Goal: Information Seeking & Learning: Compare options

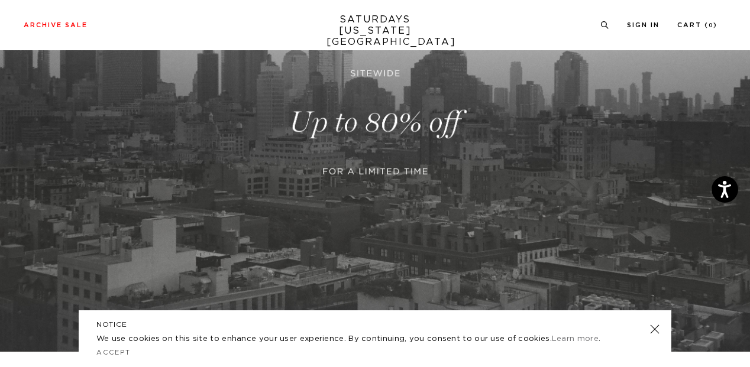
scroll to position [260, 0]
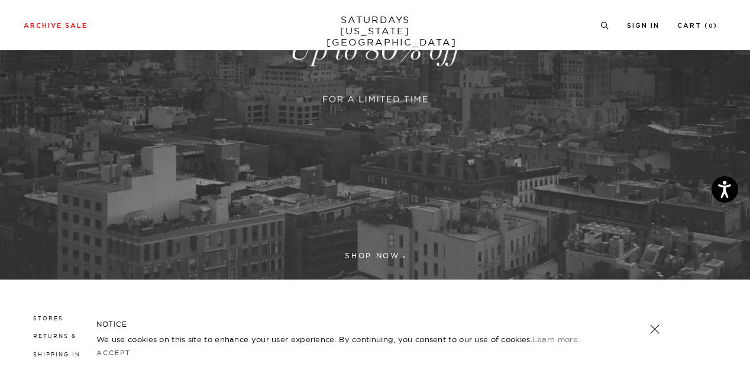
click at [370, 252] on link at bounding box center [375, 50] width 750 height 459
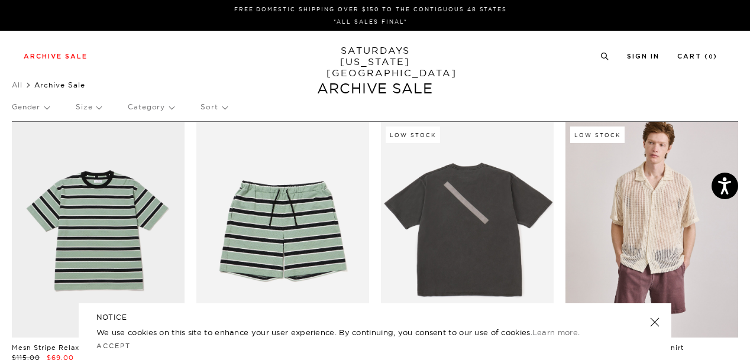
click at [654, 324] on link at bounding box center [655, 322] width 17 height 17
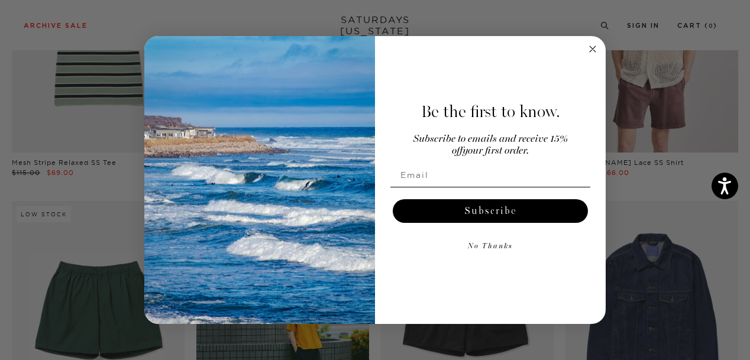
scroll to position [206, 0]
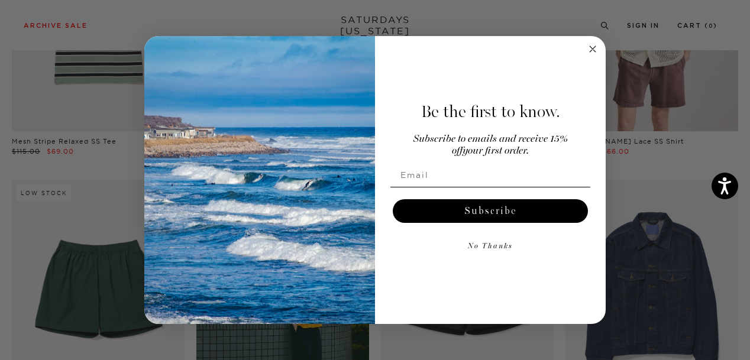
click at [595, 50] on icon "Close dialog" at bounding box center [593, 49] width 6 height 6
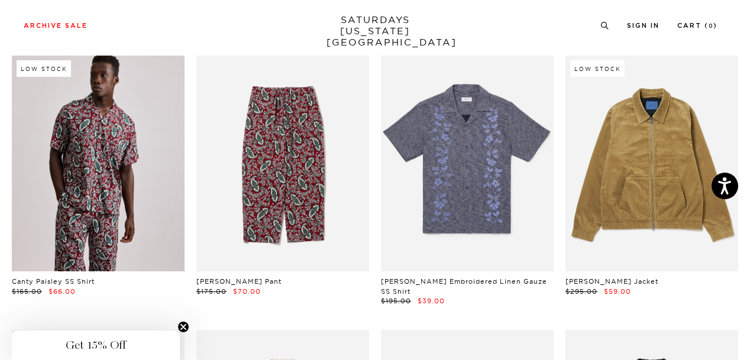
scroll to position [3004, 0]
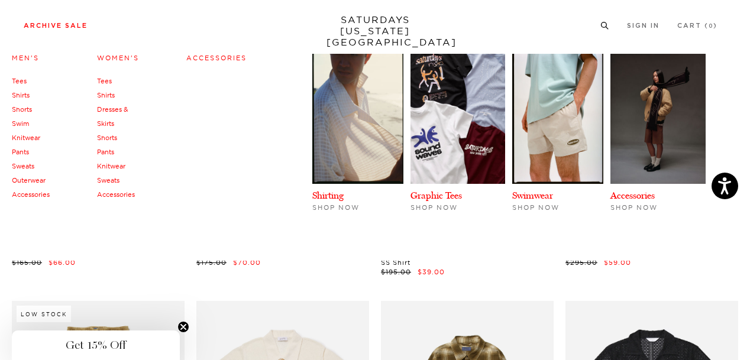
click at [114, 166] on link "Knitwear" at bounding box center [111, 166] width 28 height 8
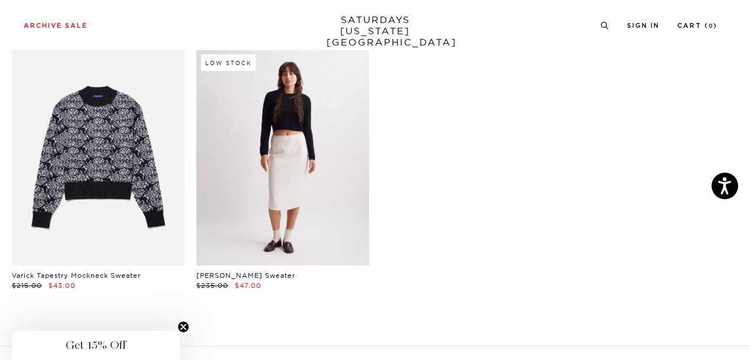
scroll to position [69, 0]
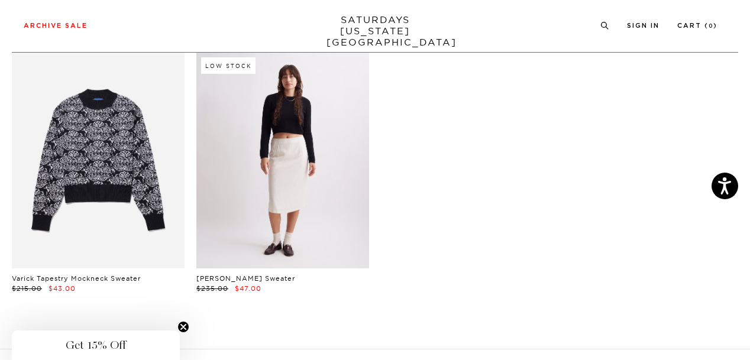
click at [284, 187] on link at bounding box center [282, 161] width 173 height 216
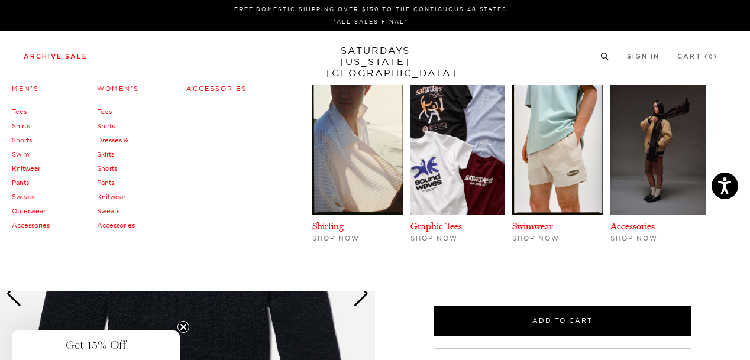
click at [107, 111] on link "Tees" at bounding box center [104, 112] width 15 height 8
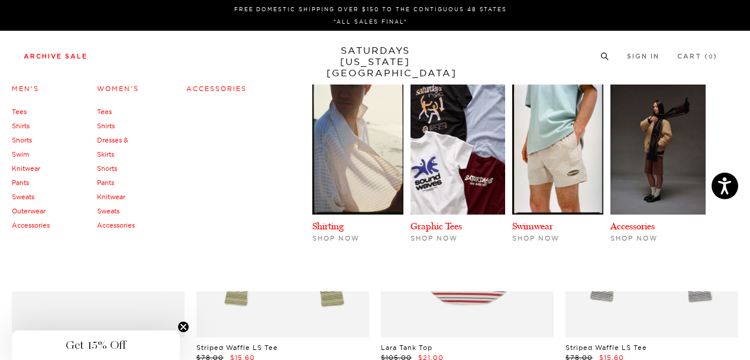
click at [108, 213] on link "Sweats" at bounding box center [108, 211] width 22 height 8
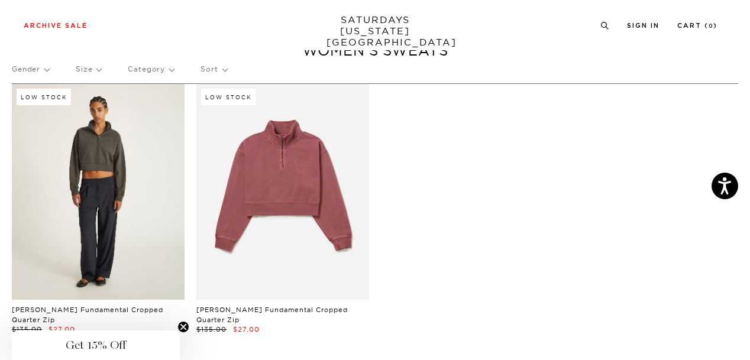
scroll to position [39, 0]
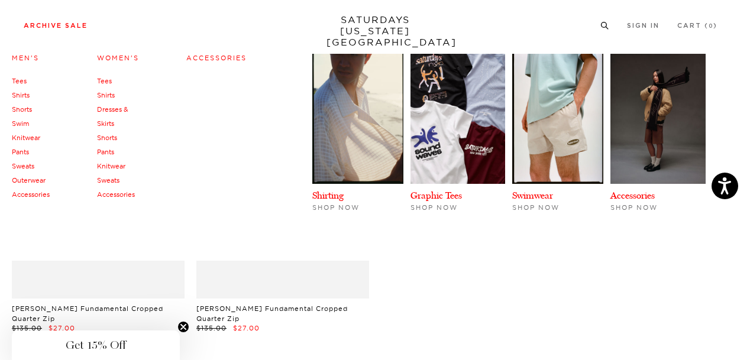
click at [114, 193] on link "Accessories" at bounding box center [116, 194] width 38 height 8
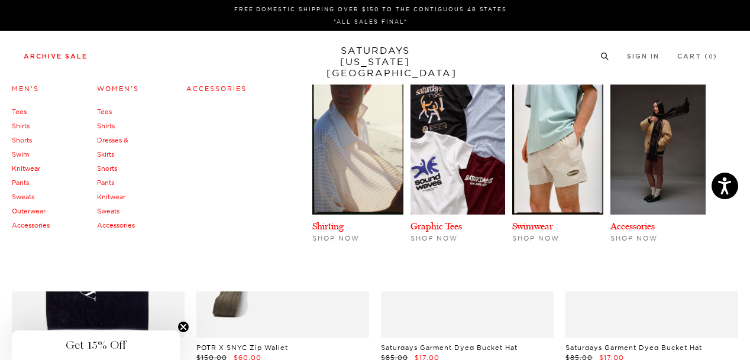
click at [105, 112] on link "Tees" at bounding box center [104, 112] width 15 height 8
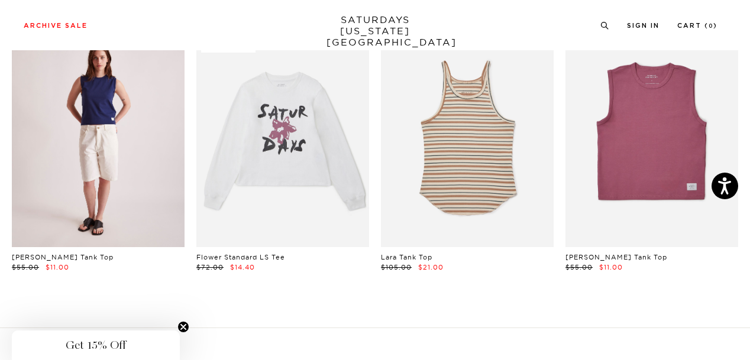
scroll to position [613, 0]
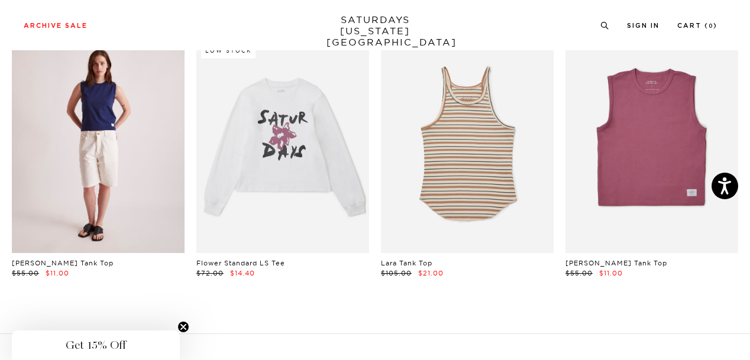
click at [105, 135] on link at bounding box center [98, 145] width 173 height 216
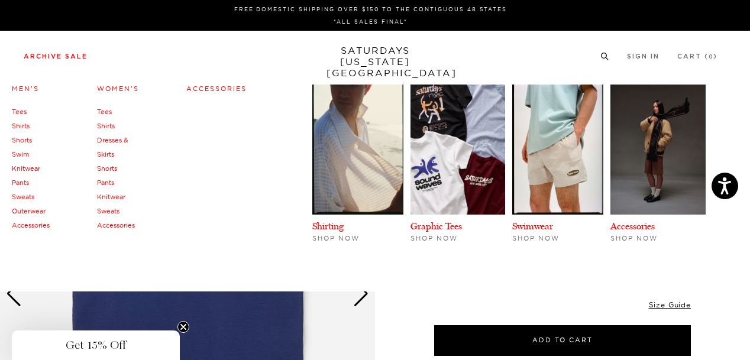
click at [109, 126] on link "Shirts" at bounding box center [106, 126] width 18 height 8
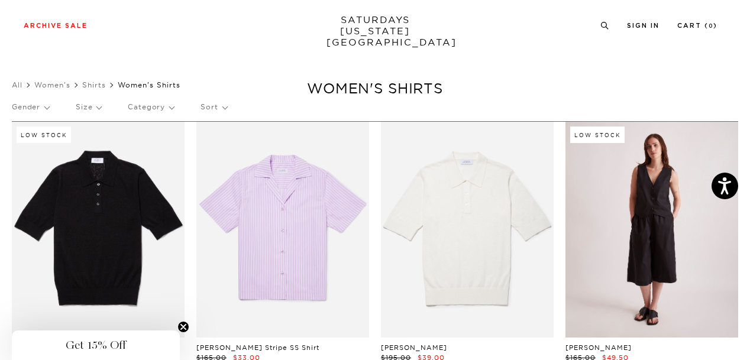
scroll to position [49, 1]
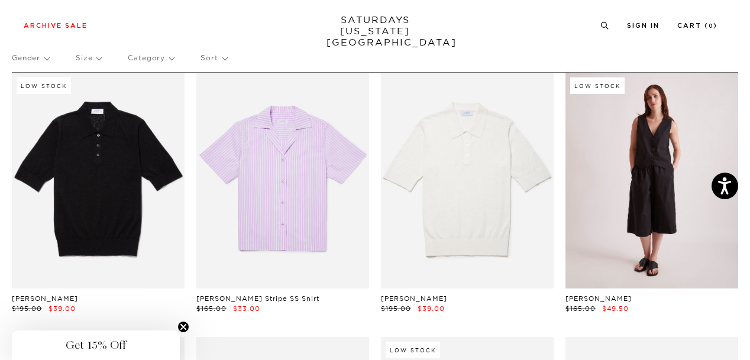
click at [654, 246] on link at bounding box center [652, 181] width 173 height 216
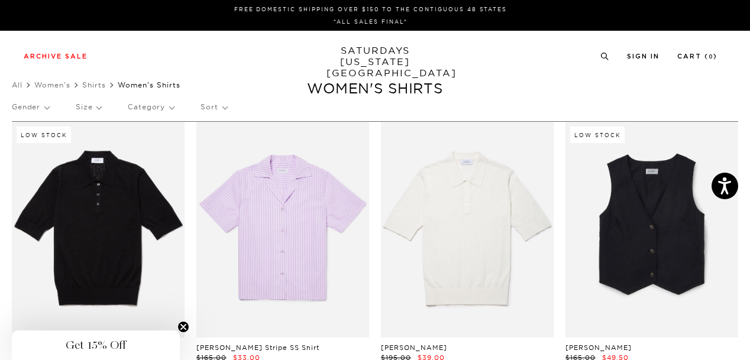
scroll to position [0, 1]
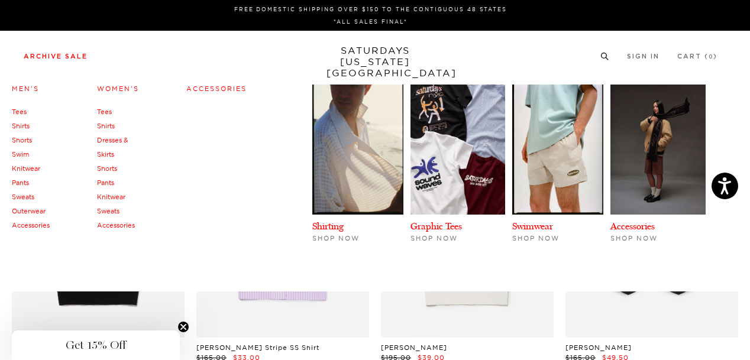
click at [116, 141] on link "Dresses & Skirts" at bounding box center [112, 147] width 31 height 22
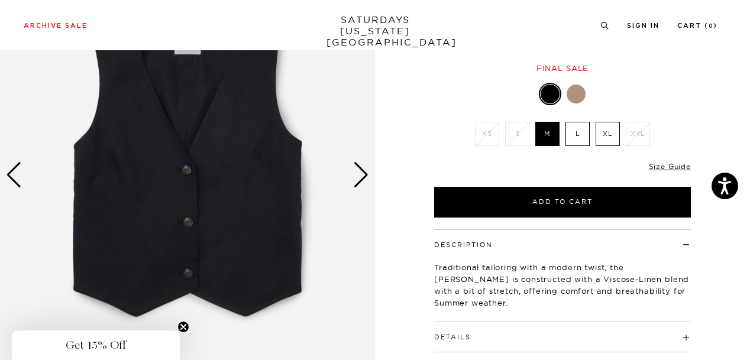
scroll to position [127, 0]
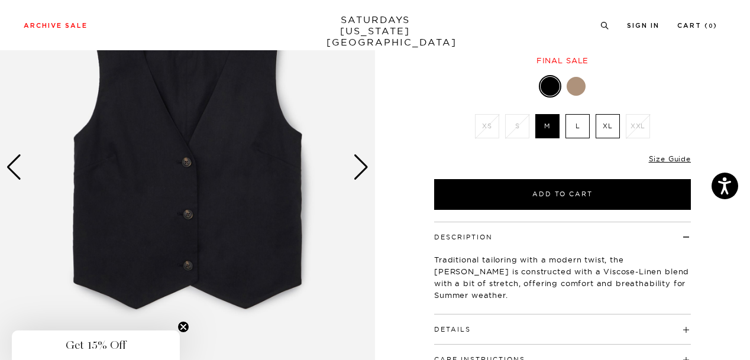
click at [575, 86] on div at bounding box center [576, 86] width 19 height 19
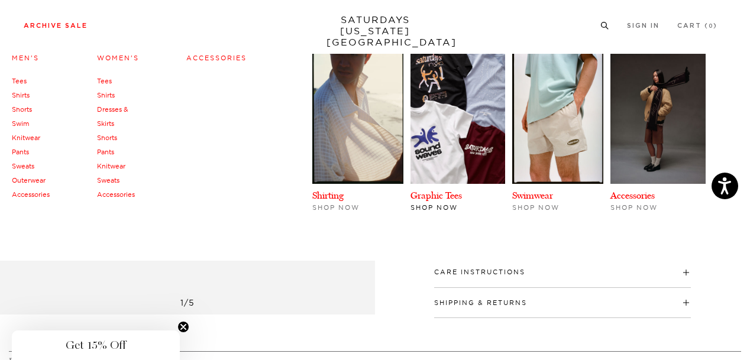
scroll to position [216, 0]
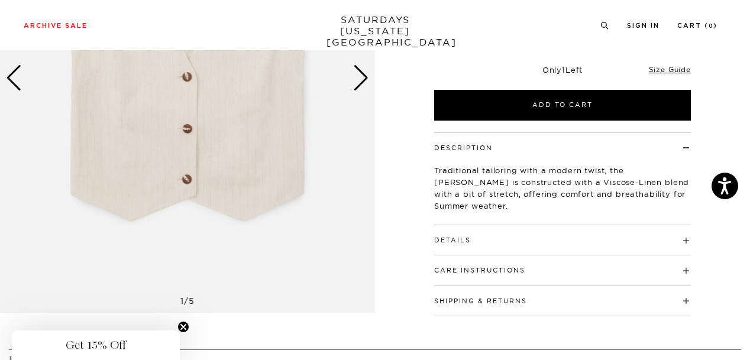
click at [364, 82] on div "Next slide" at bounding box center [361, 78] width 16 height 26
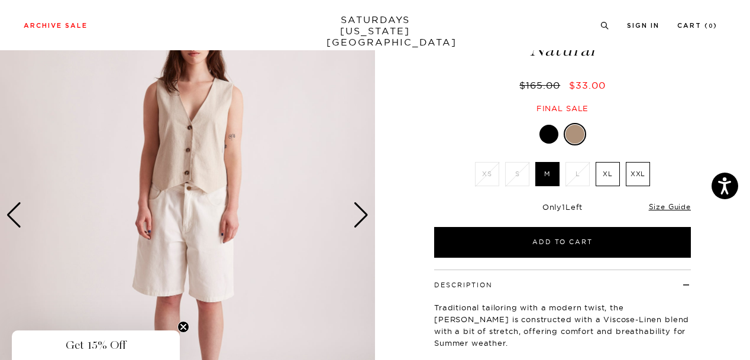
scroll to position [79, 0]
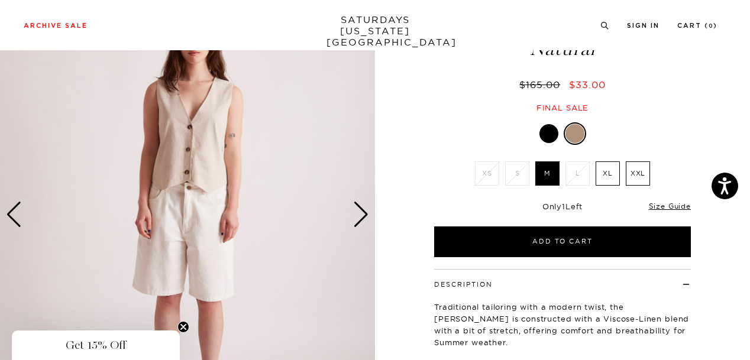
click at [360, 216] on div "Next slide" at bounding box center [361, 215] width 16 height 26
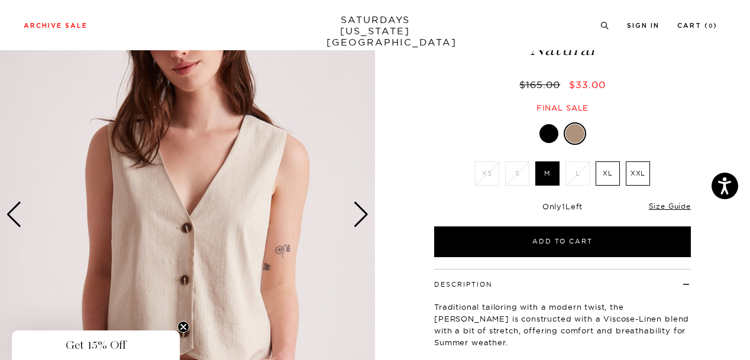
click at [360, 216] on div "Next slide" at bounding box center [361, 215] width 16 height 26
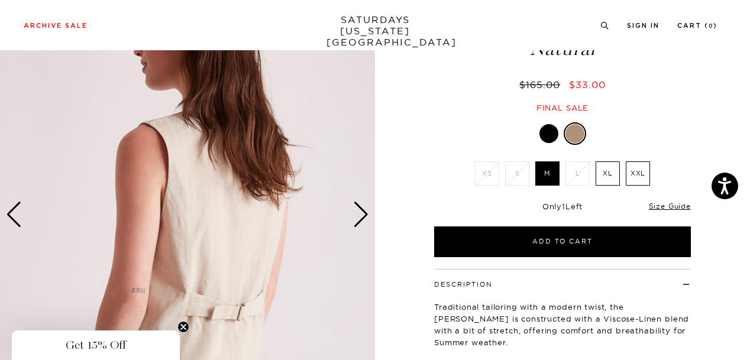
click at [360, 216] on div "Next slide" at bounding box center [361, 215] width 16 height 26
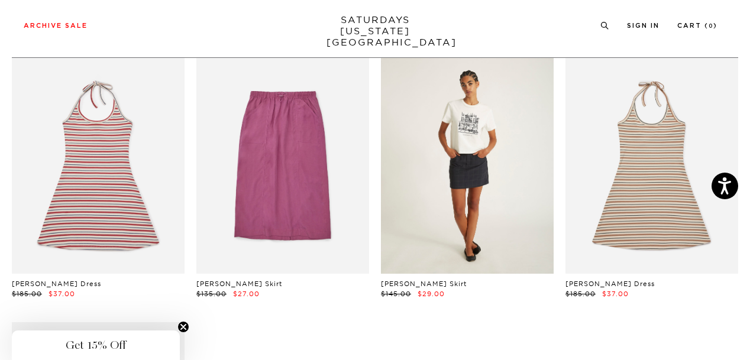
scroll to position [53, 0]
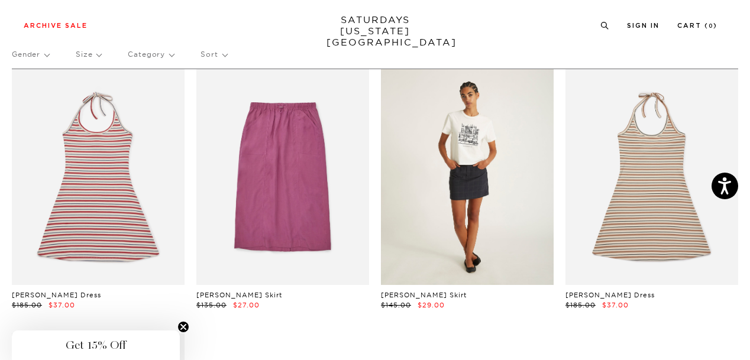
click at [441, 199] on link at bounding box center [467, 177] width 173 height 216
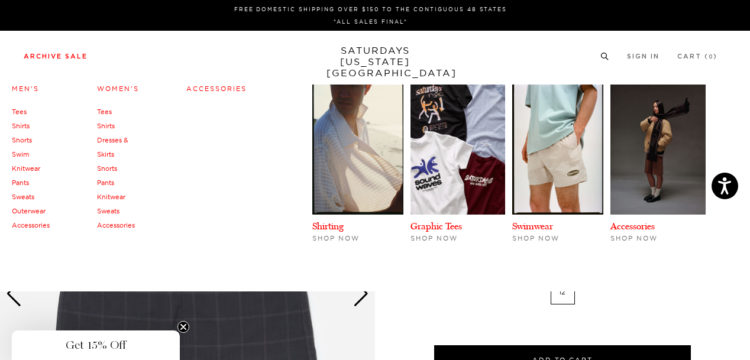
click at [108, 166] on link "Shorts" at bounding box center [107, 168] width 20 height 8
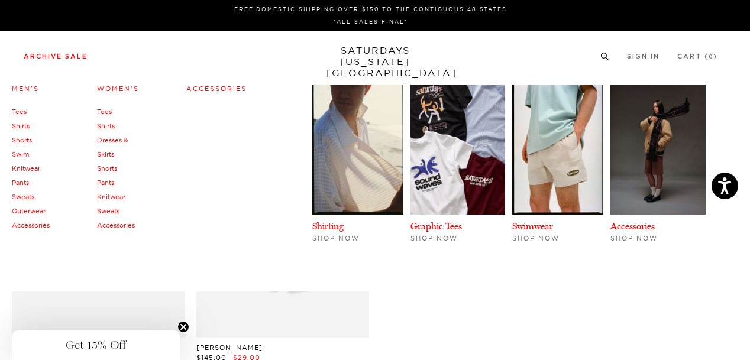
click at [111, 180] on link "Pants" at bounding box center [105, 183] width 17 height 8
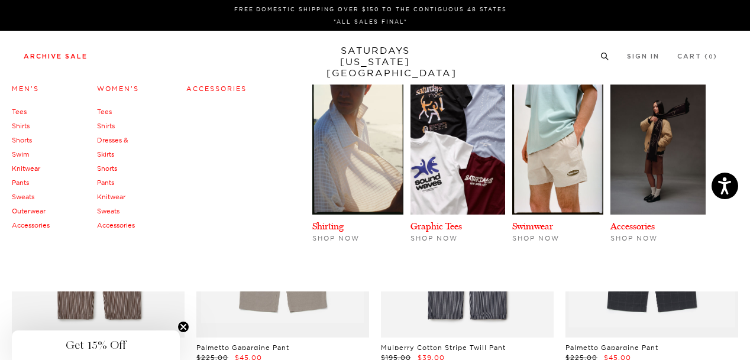
click at [25, 209] on link "Outerwear" at bounding box center [29, 211] width 34 height 8
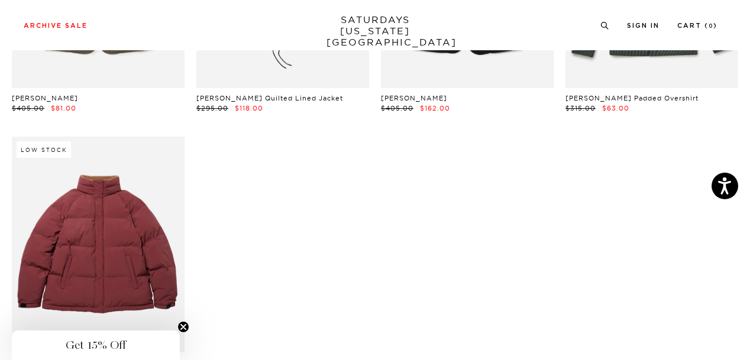
scroll to position [1894, 0]
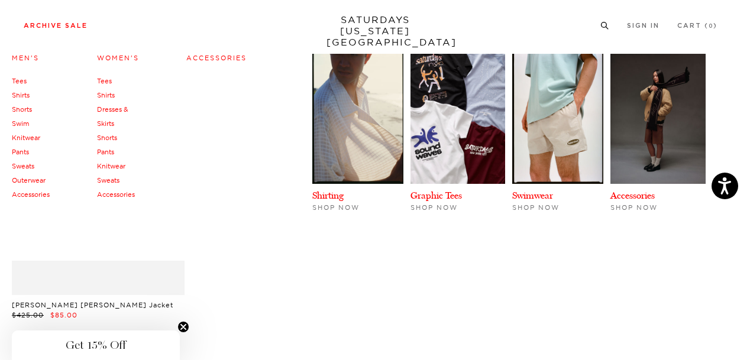
click at [27, 135] on link "Knitwear" at bounding box center [26, 138] width 28 height 8
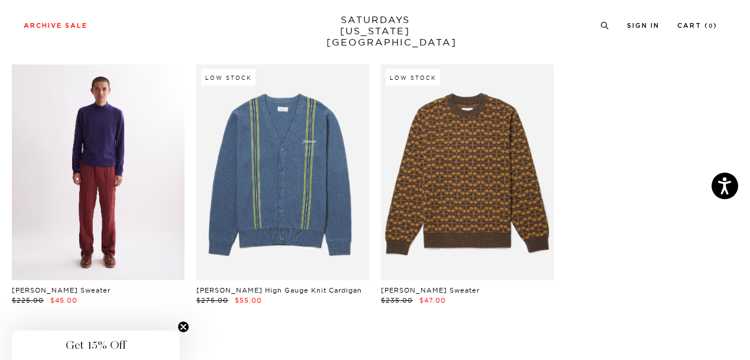
scroll to position [313, 0]
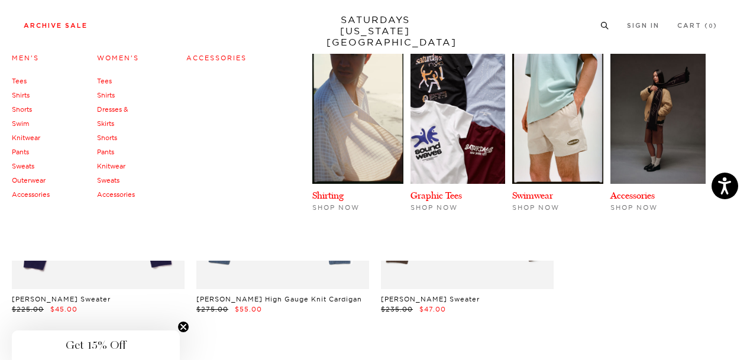
click at [23, 82] on link "Tees" at bounding box center [19, 81] width 15 height 8
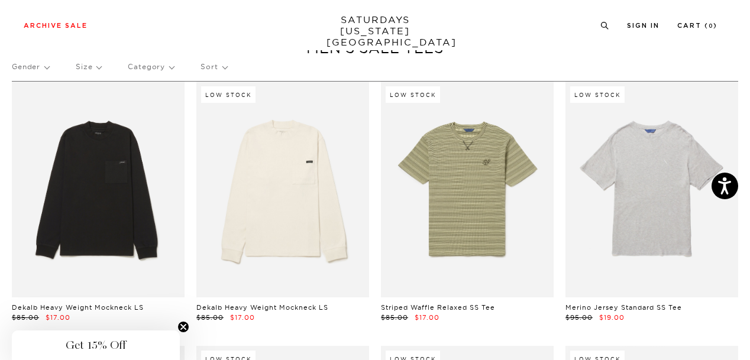
scroll to position [47, 0]
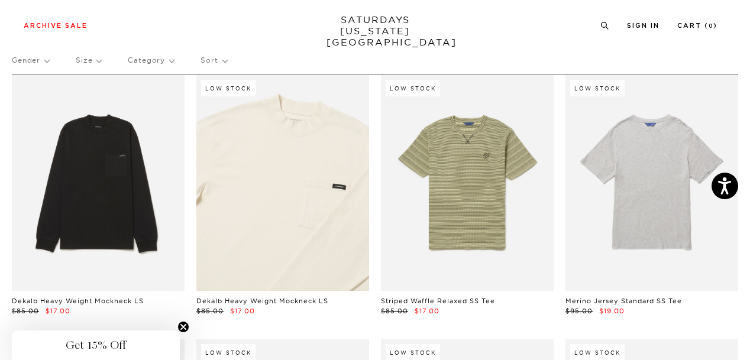
click at [299, 187] on link at bounding box center [282, 183] width 173 height 216
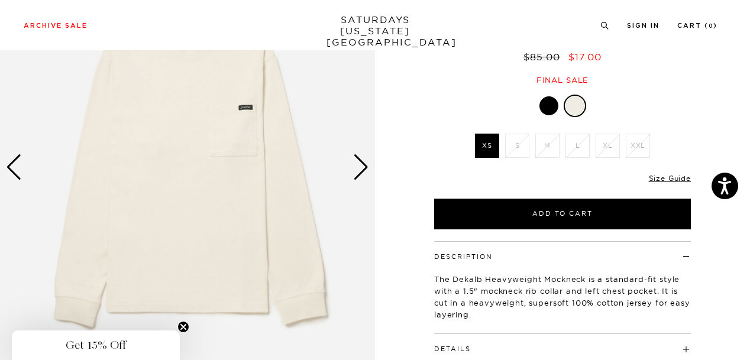
scroll to position [138, 0]
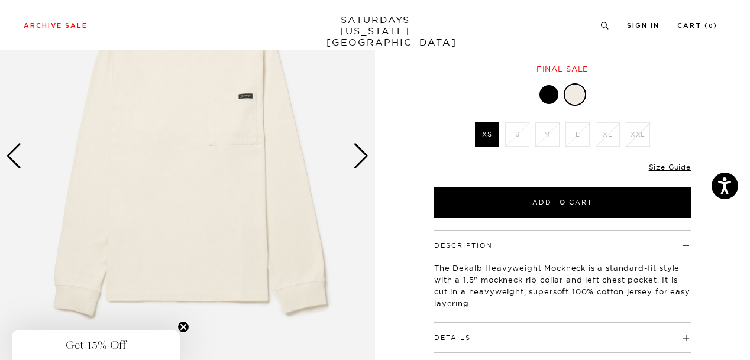
click at [363, 160] on div "Next slide" at bounding box center [361, 156] width 16 height 26
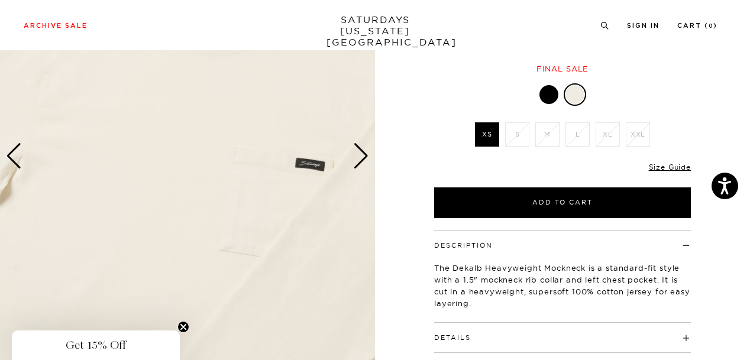
click at [363, 160] on div "Next slide" at bounding box center [361, 156] width 16 height 26
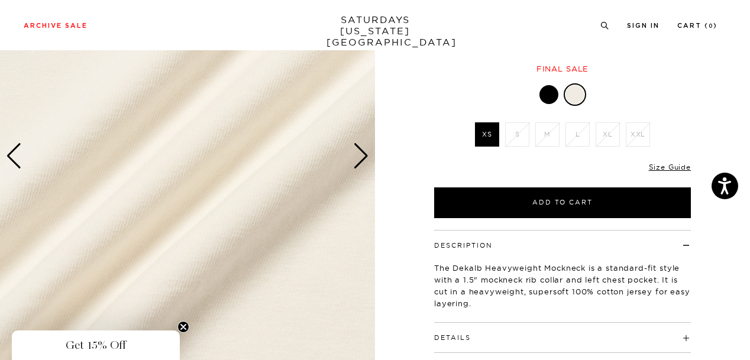
click at [363, 160] on div "Next slide" at bounding box center [361, 156] width 16 height 26
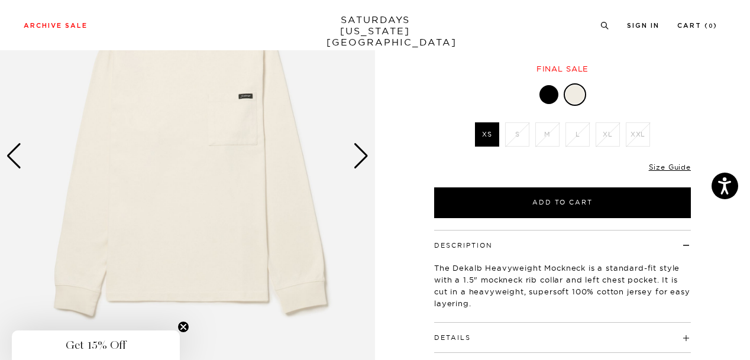
click at [363, 160] on div "Next slide" at bounding box center [361, 156] width 16 height 26
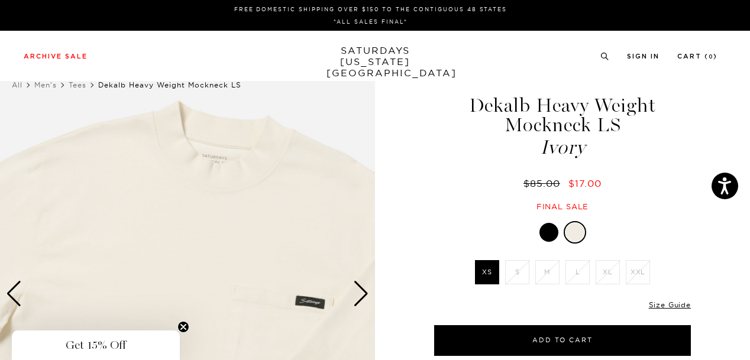
scroll to position [0, 0]
click at [549, 230] on div at bounding box center [548, 232] width 19 height 19
click at [561, 237] on div at bounding box center [562, 232] width 257 height 22
click at [549, 233] on div at bounding box center [548, 232] width 19 height 19
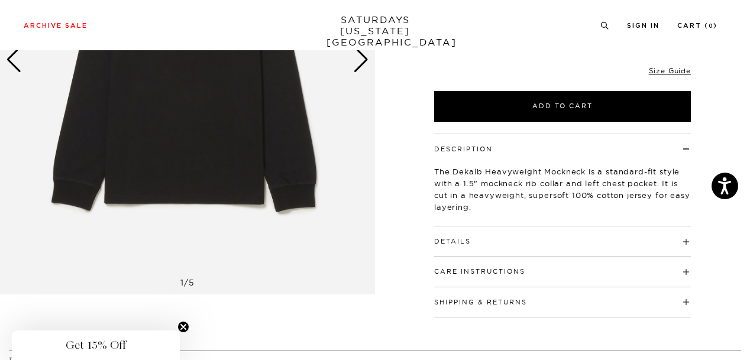
scroll to position [236, 0]
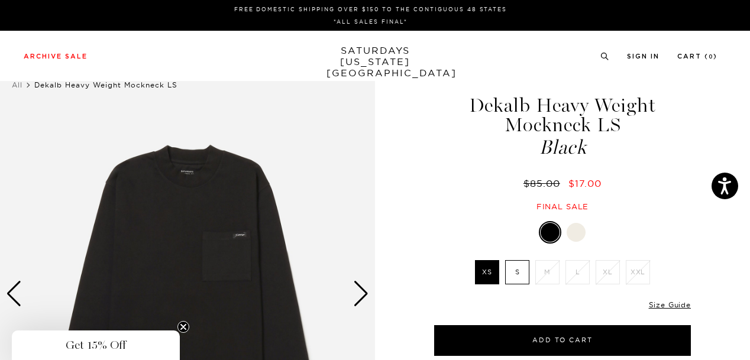
click at [517, 272] on label "S" at bounding box center [517, 272] width 24 height 24
click at [0, 0] on input "S" at bounding box center [0, 0] width 0 height 0
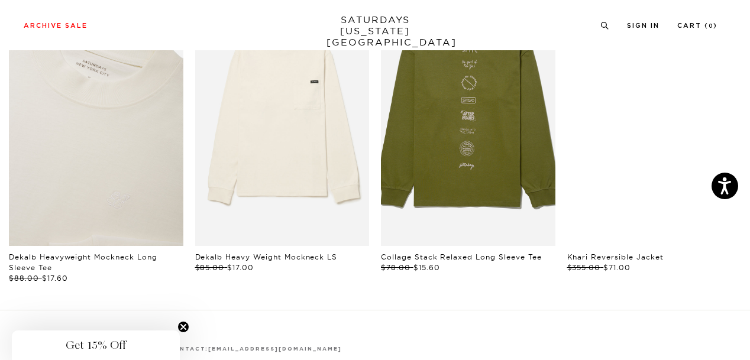
scroll to position [647, 0]
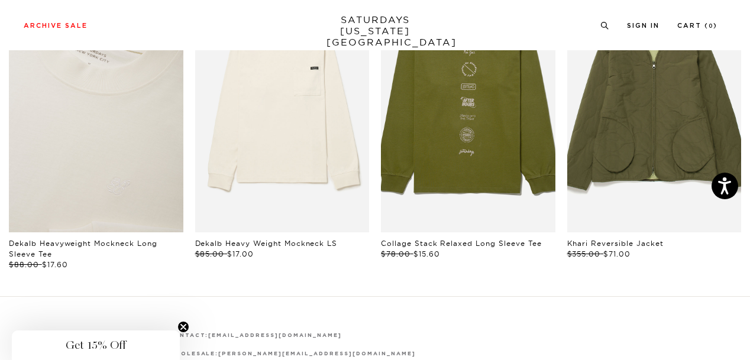
click at [122, 171] on link "files/AA0029LT01-IVORY_02_1.jpg" at bounding box center [96, 101] width 175 height 261
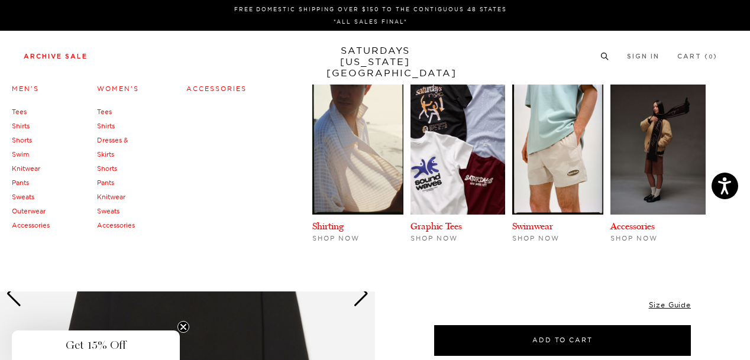
scroll to position [0, 0]
click at [21, 110] on link "Tees" at bounding box center [19, 112] width 15 height 8
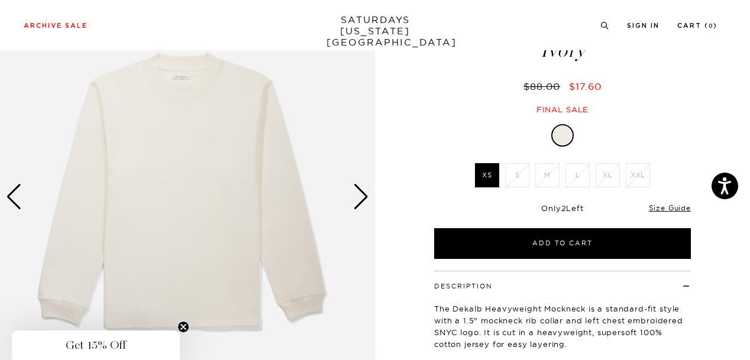
scroll to position [100, 0]
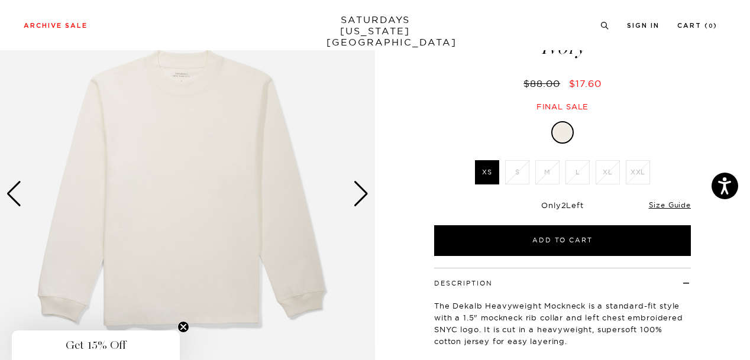
click at [362, 195] on div "Next slide" at bounding box center [361, 194] width 16 height 26
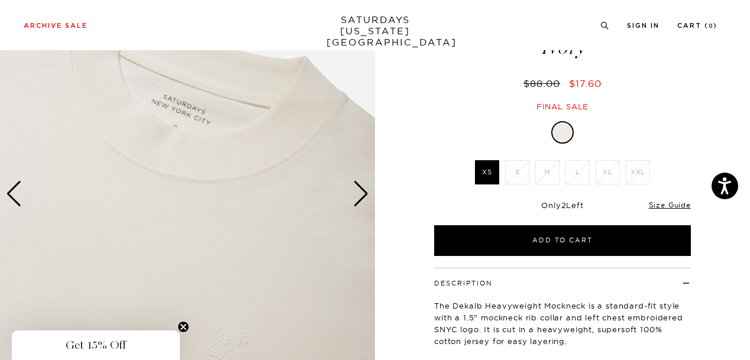
click at [362, 195] on div "Next slide" at bounding box center [361, 194] width 16 height 26
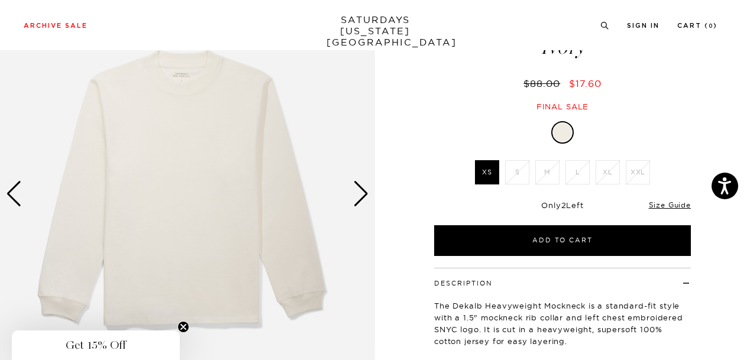
click at [362, 195] on div "Next slide" at bounding box center [361, 194] width 16 height 26
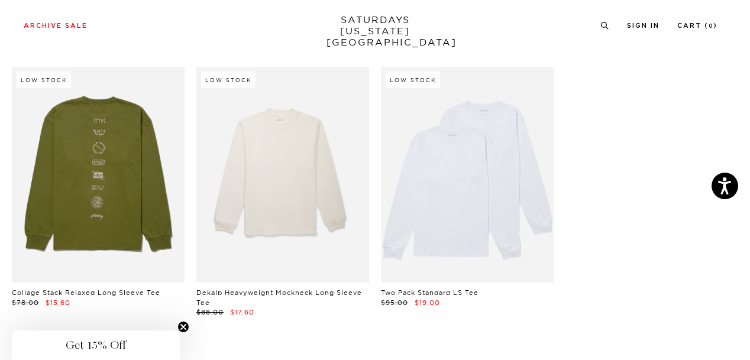
scroll to position [1658, 0]
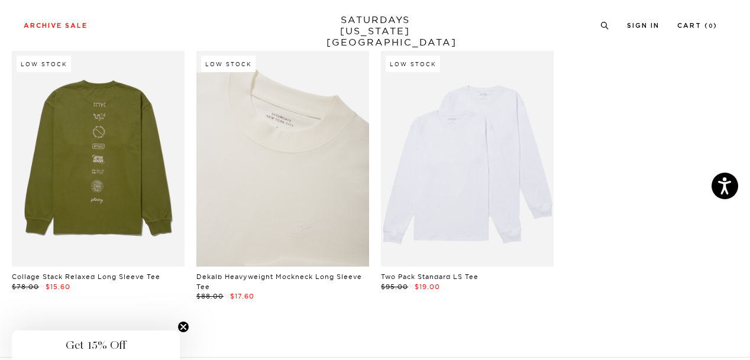
click at [279, 182] on link at bounding box center [282, 159] width 173 height 216
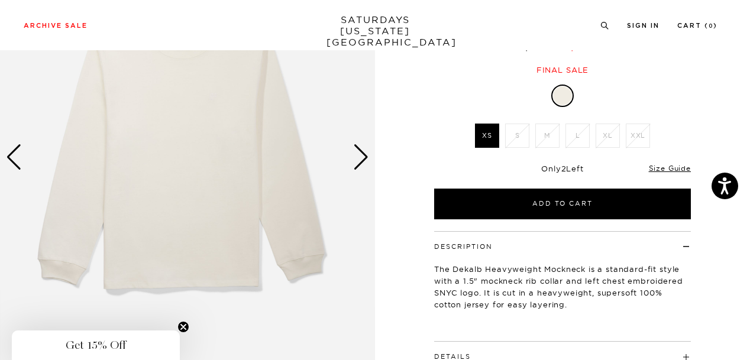
scroll to position [139, 0]
